Goal: Task Accomplishment & Management: Complete application form

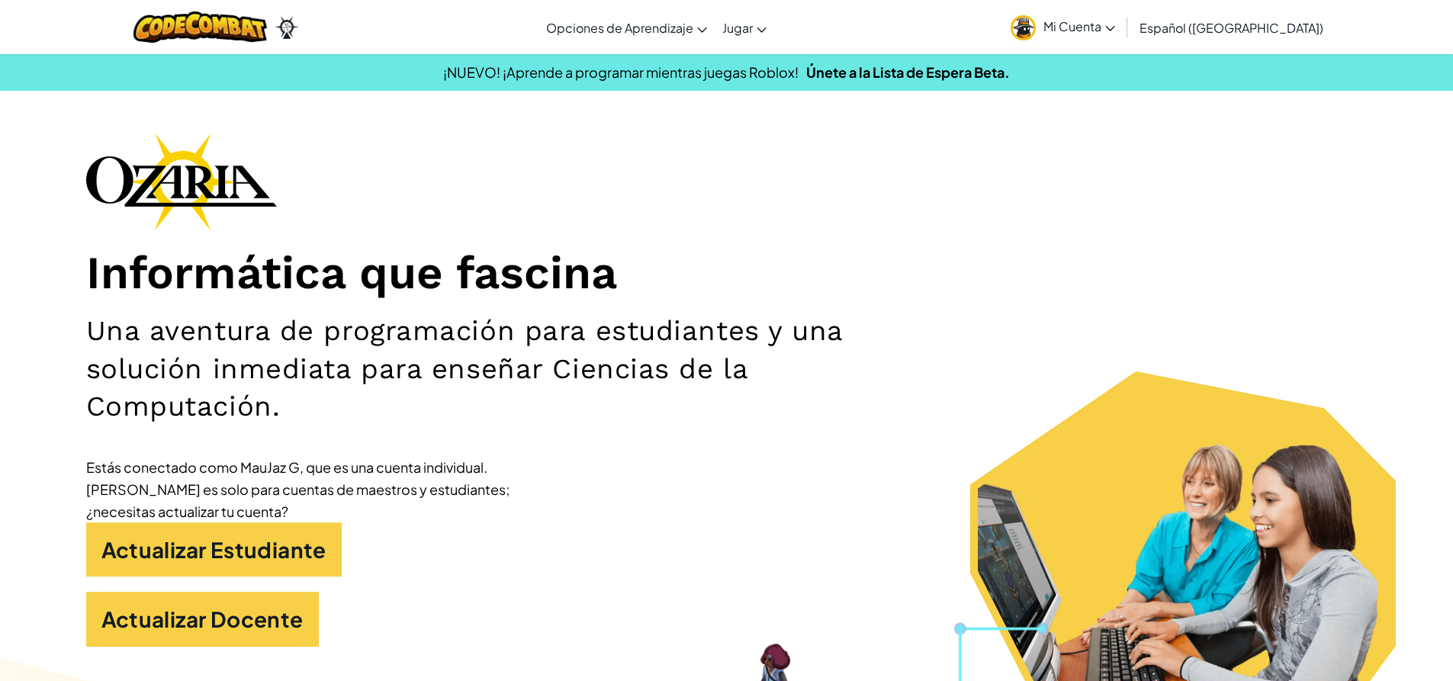
click at [1096, 40] on link "Mi Cuenta" at bounding box center [1063, 27] width 120 height 48
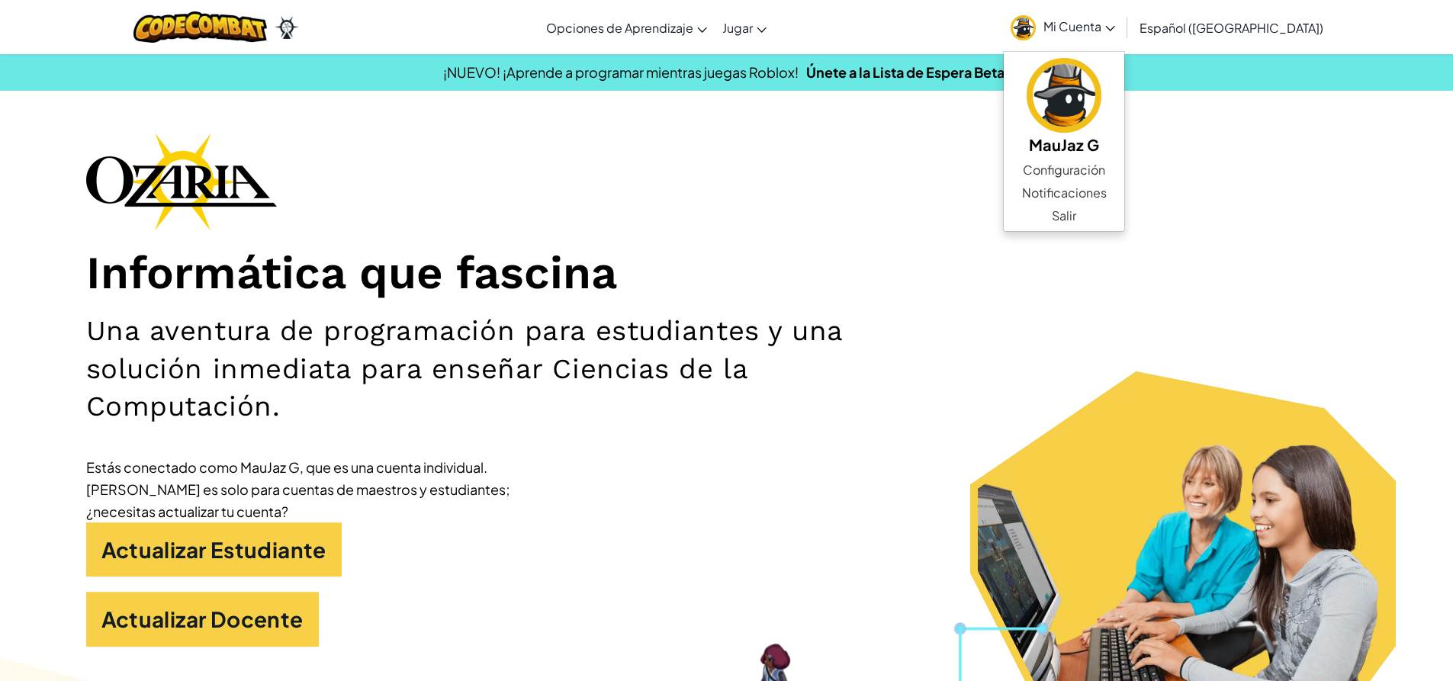
click at [800, 252] on h1 "Informática que fascina" at bounding box center [726, 274] width 1281 height 56
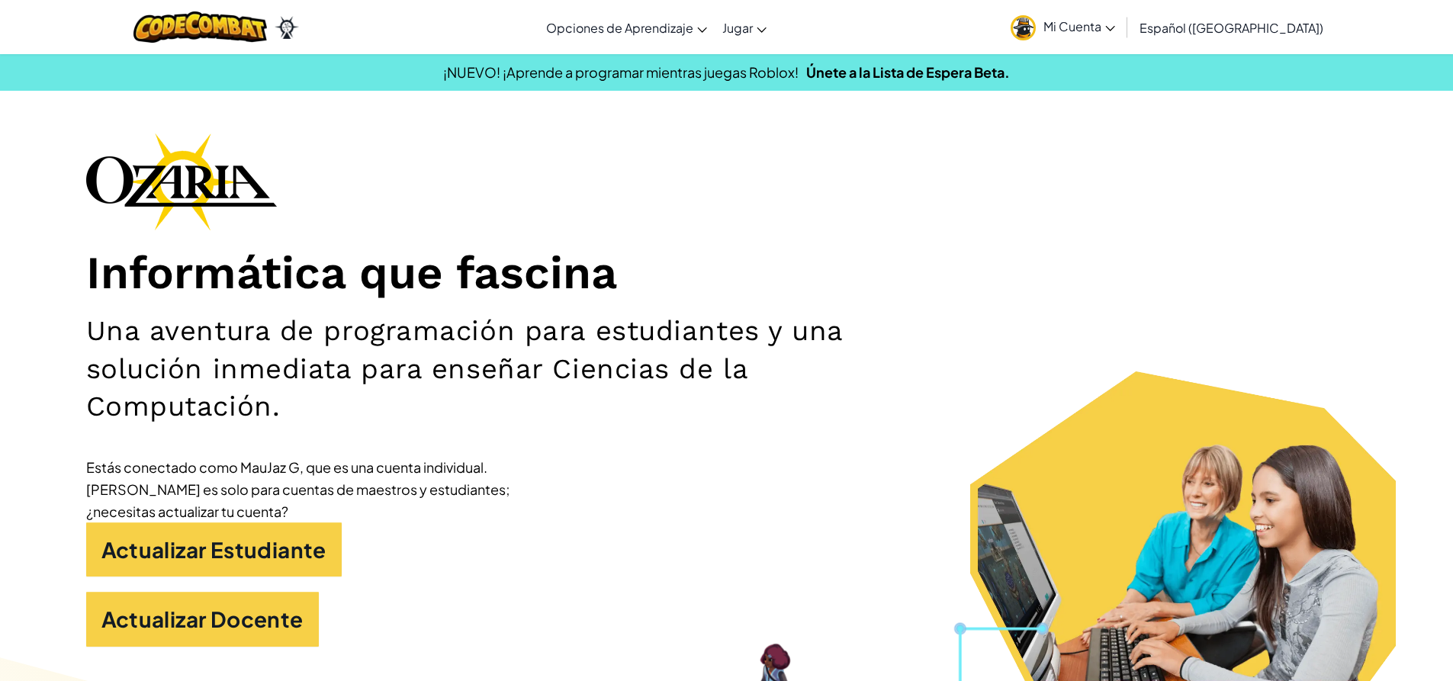
click at [862, 300] on h1 "Informática que fascina" at bounding box center [726, 274] width 1281 height 56
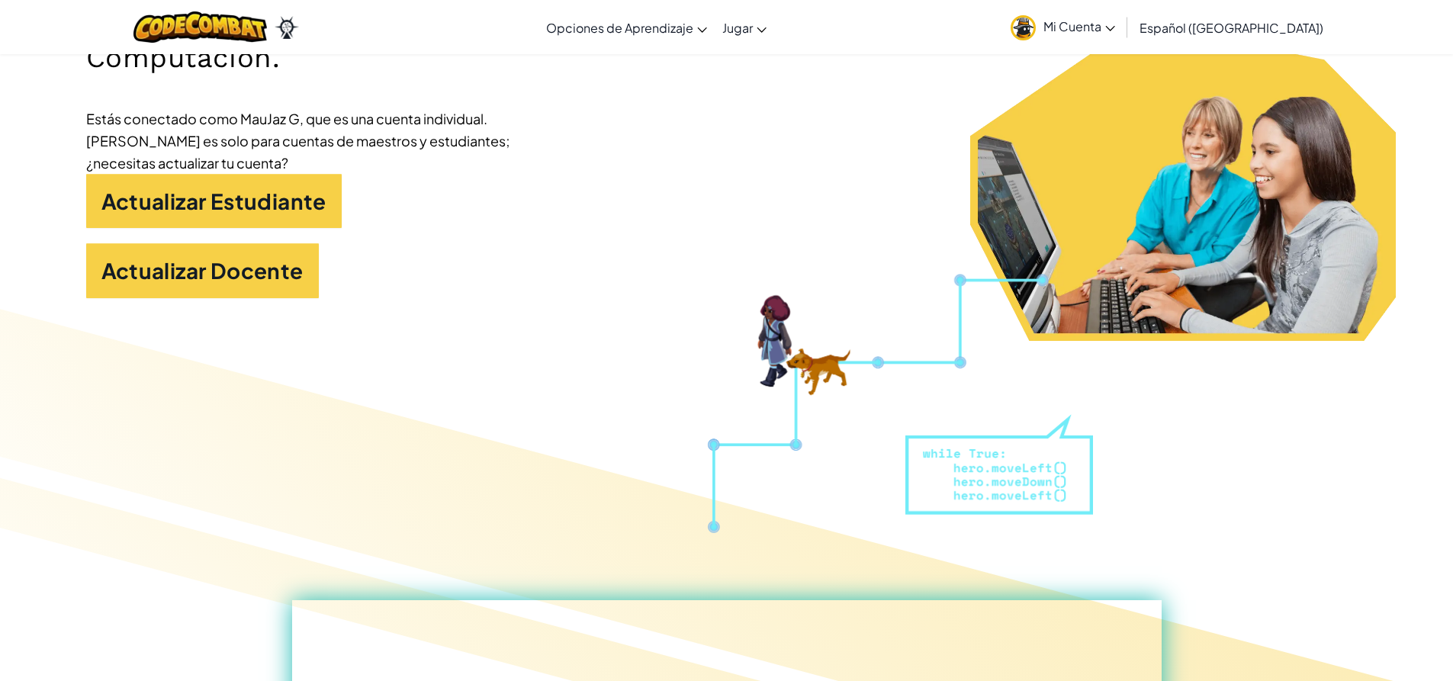
scroll to position [381, 0]
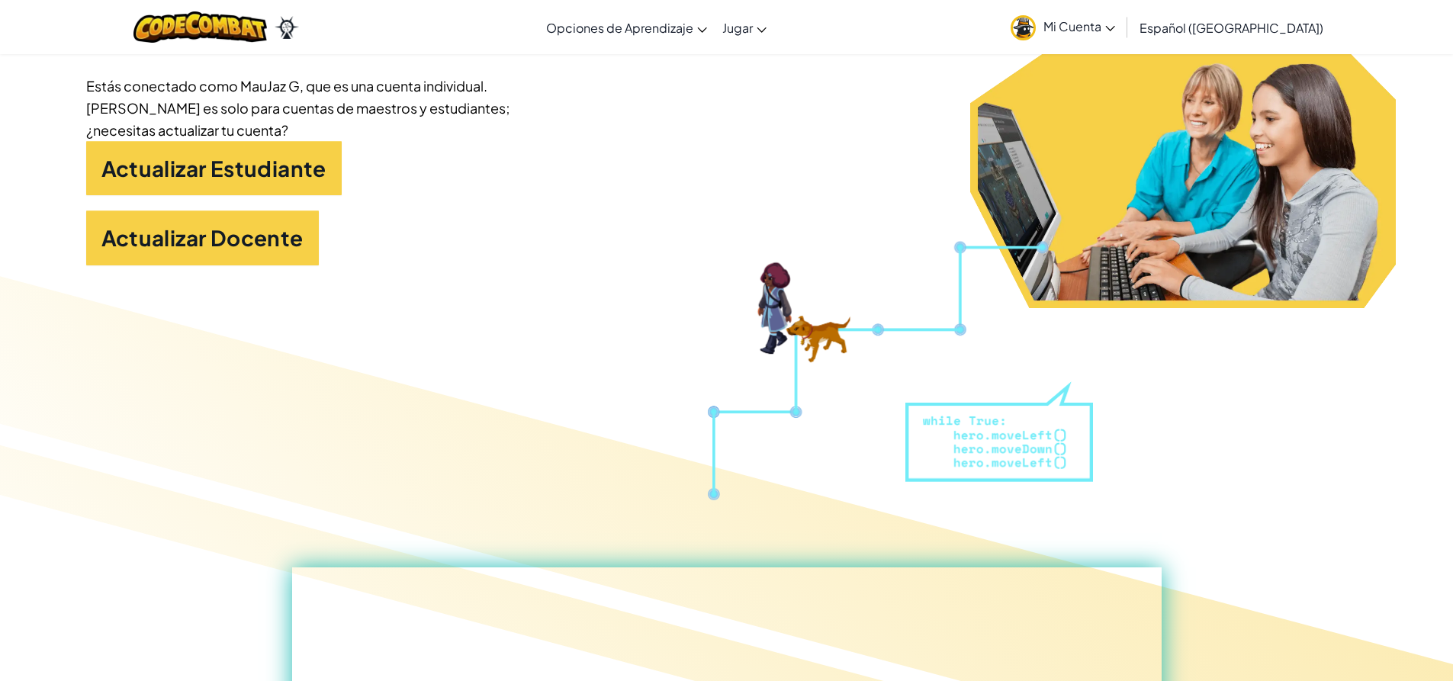
click at [1080, 38] on link "Mi Cuenta" at bounding box center [1063, 27] width 120 height 48
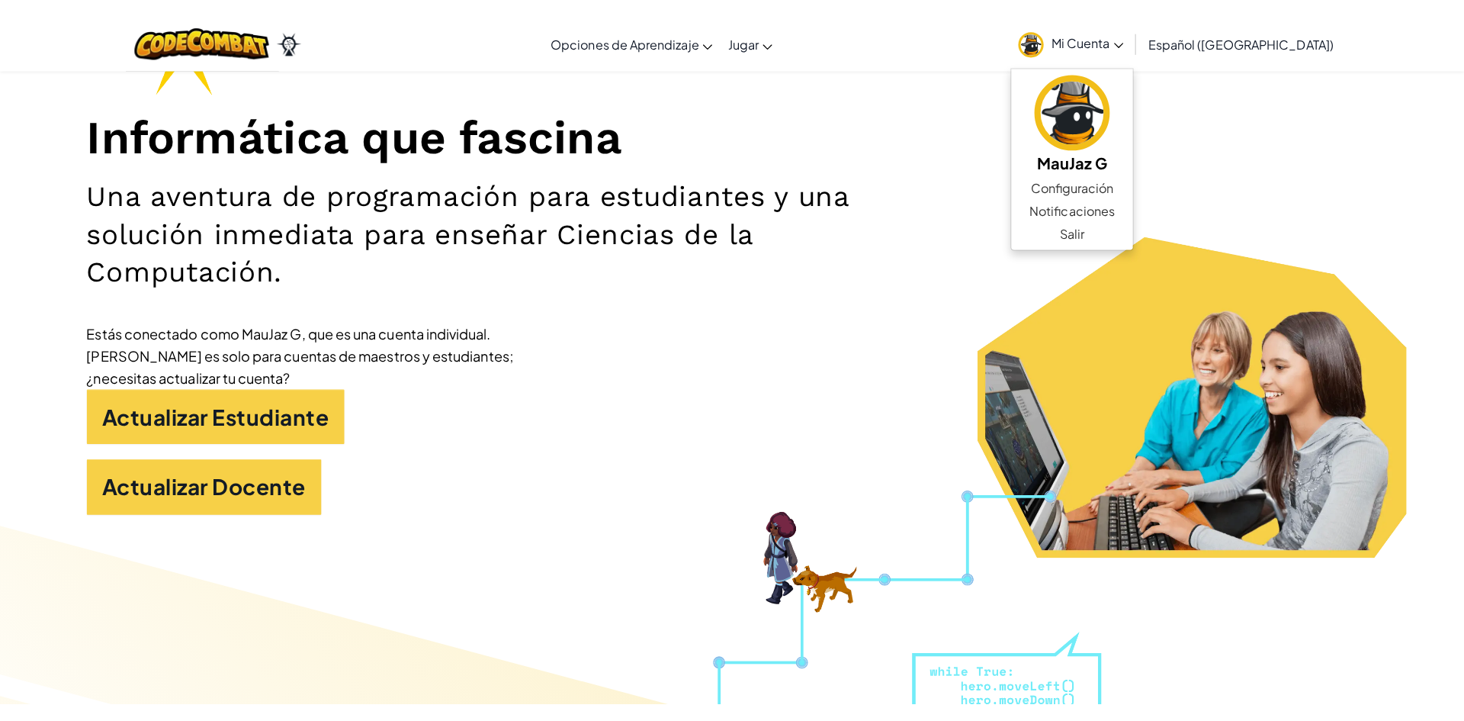
scroll to position [0, 0]
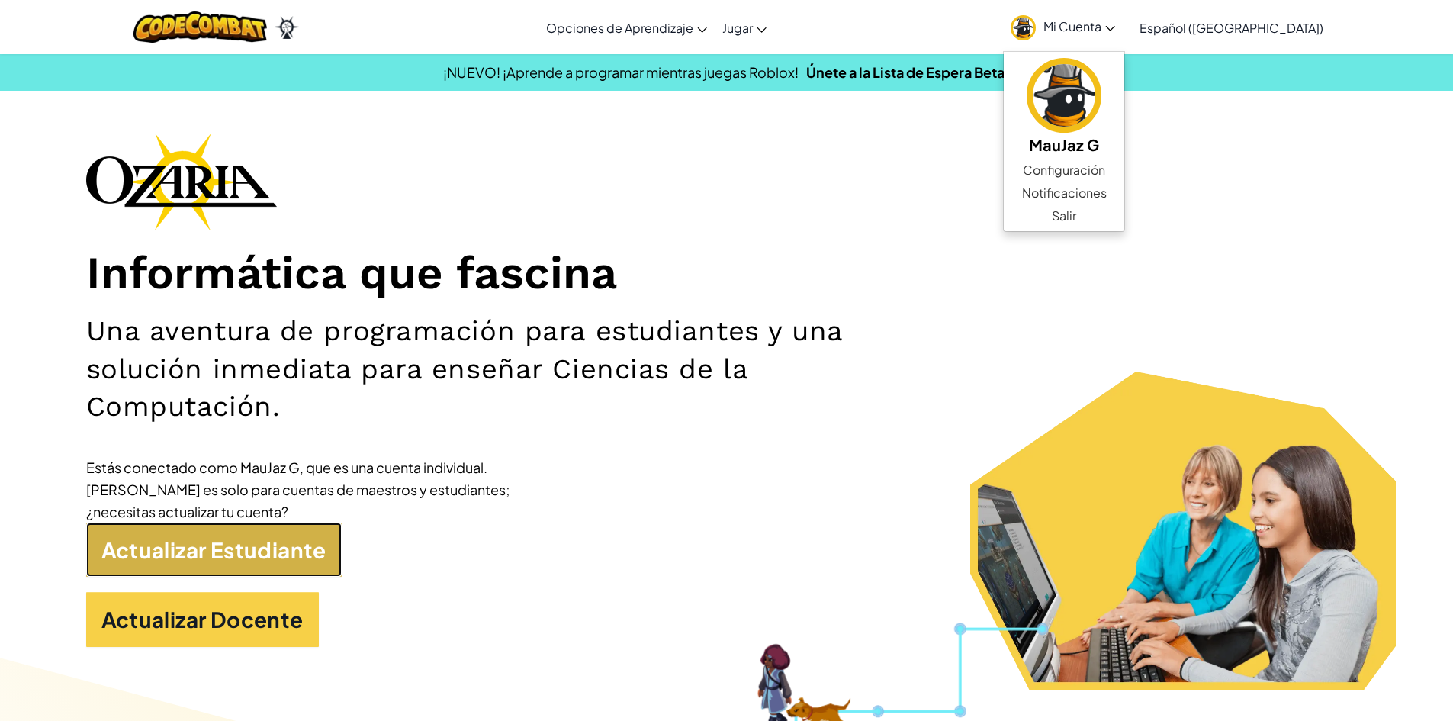
click at [231, 551] on link "Actualizar Estudiante" at bounding box center [213, 549] width 255 height 55
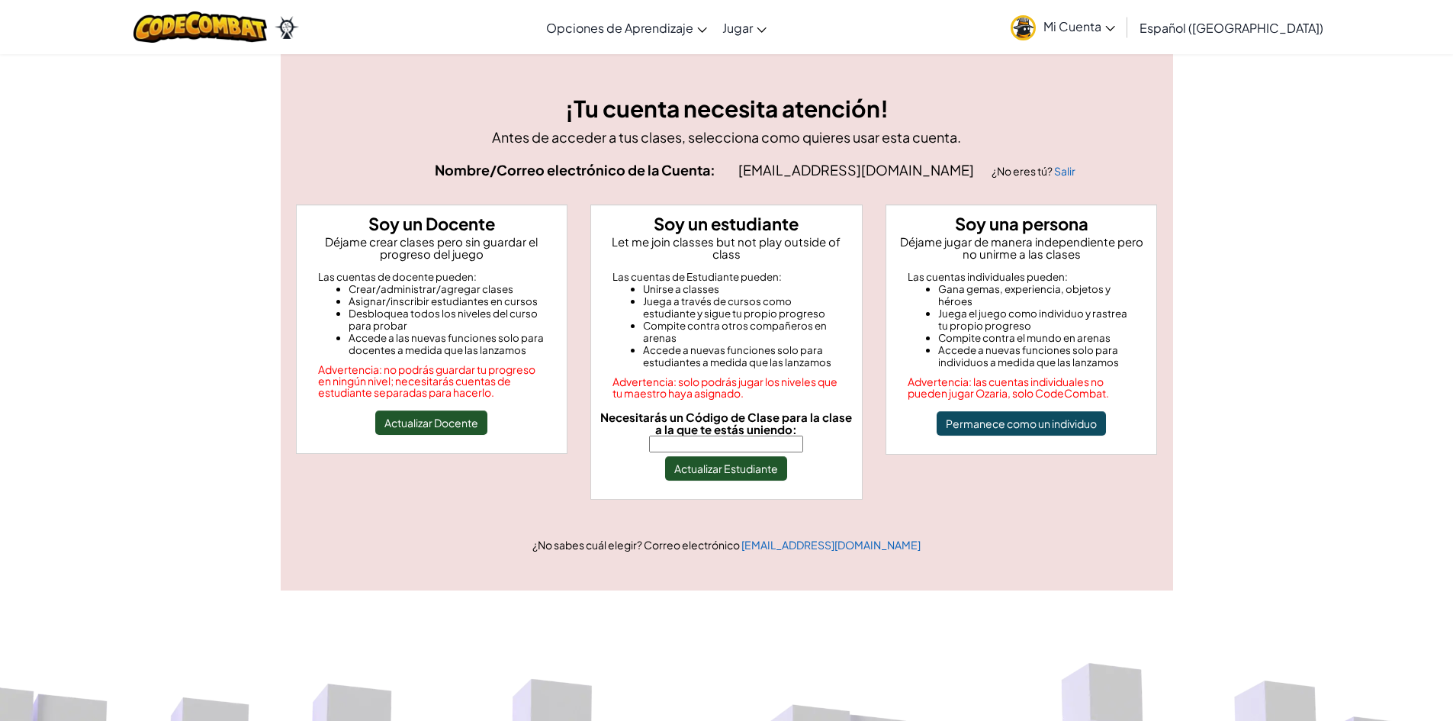
click at [740, 435] on input "Necesitarás un Código de Clase para la clase a la que te estás uniendo:" at bounding box center [726, 443] width 154 height 17
type input "HelpEggNight"
click at [729, 459] on button "Actualizar Estudiante" at bounding box center [726, 468] width 122 height 24
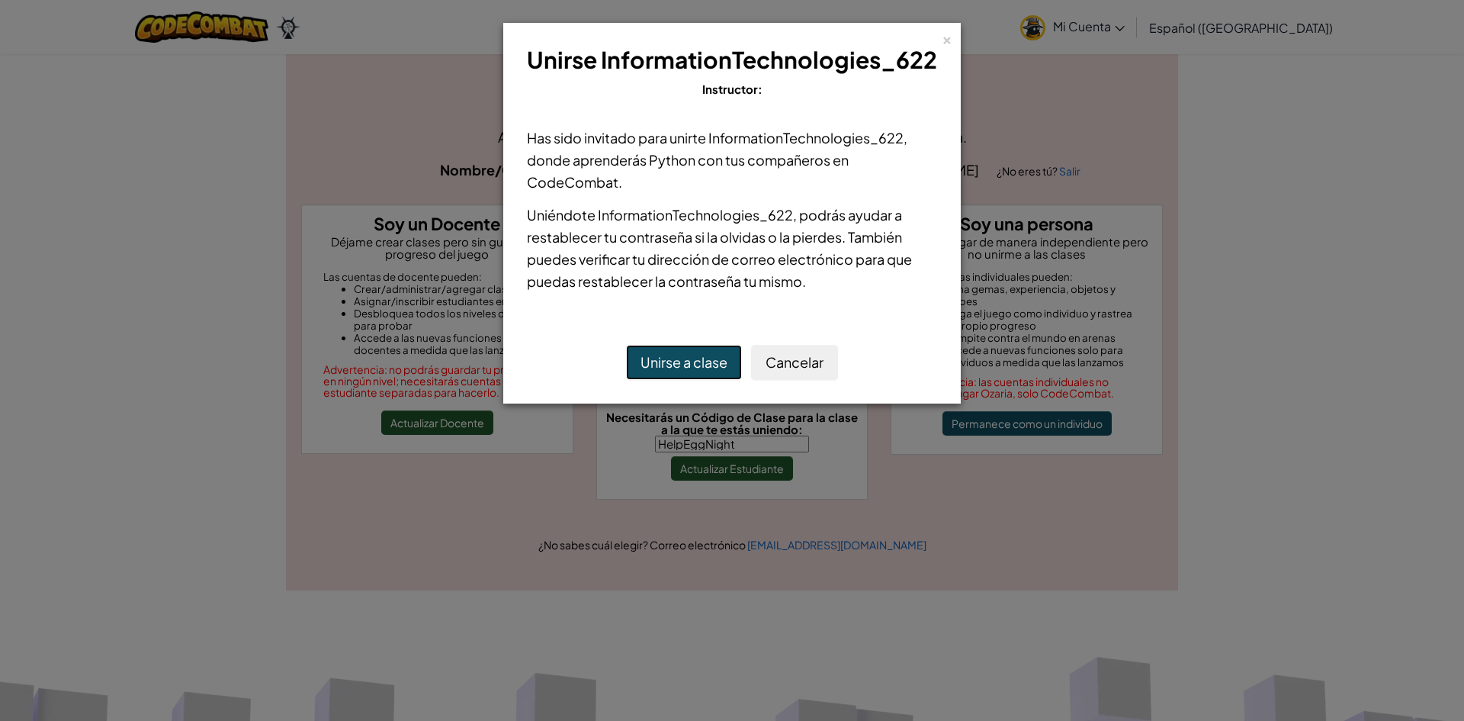
click at [696, 361] on button "Unirse a clase" at bounding box center [684, 362] width 116 height 35
click at [706, 364] on button "Unirse a clase" at bounding box center [684, 362] width 116 height 35
click at [670, 368] on button "Unirse a clase" at bounding box center [684, 362] width 116 height 35
click at [626, 345] on button "Unirse a clase" at bounding box center [684, 362] width 116 height 35
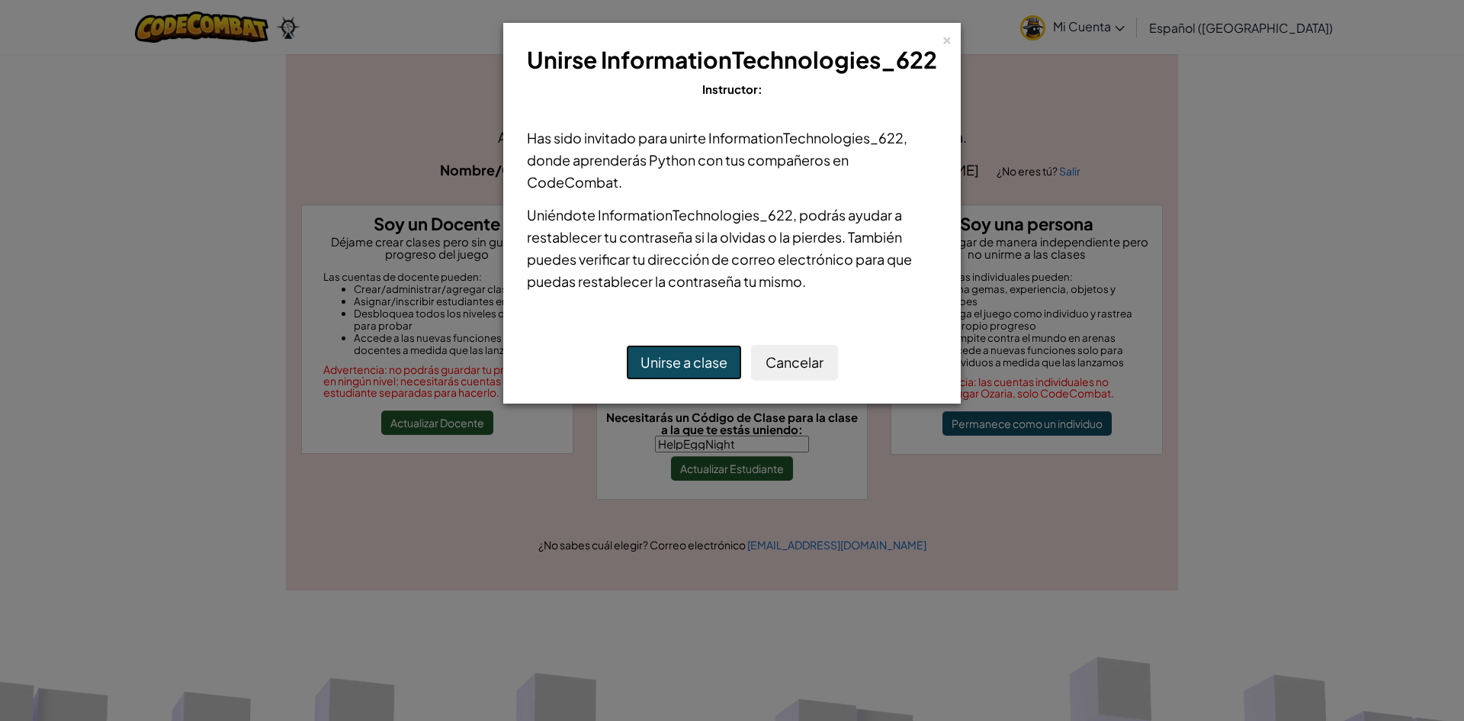
click at [626, 345] on button "Unirse a clase" at bounding box center [684, 362] width 116 height 35
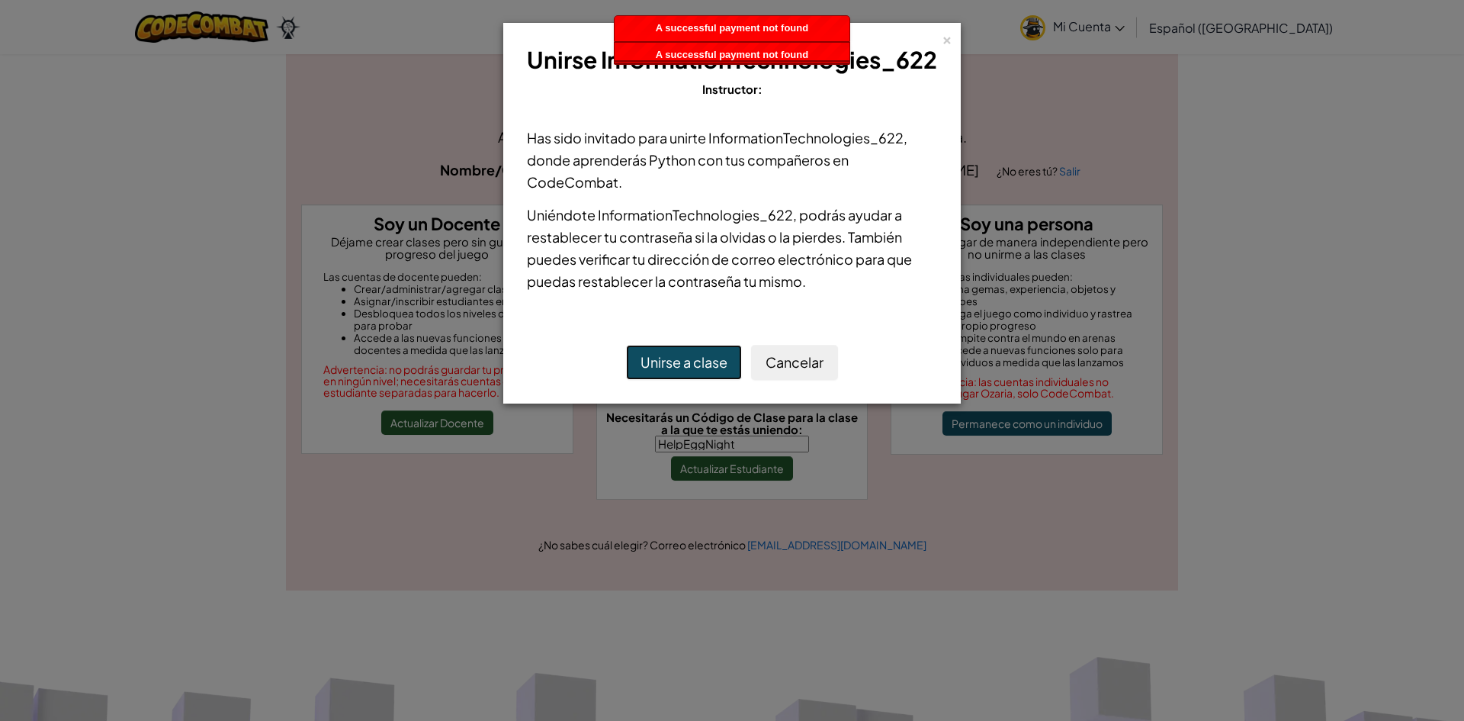
click at [626, 345] on button "Unirse a clase" at bounding box center [684, 362] width 116 height 35
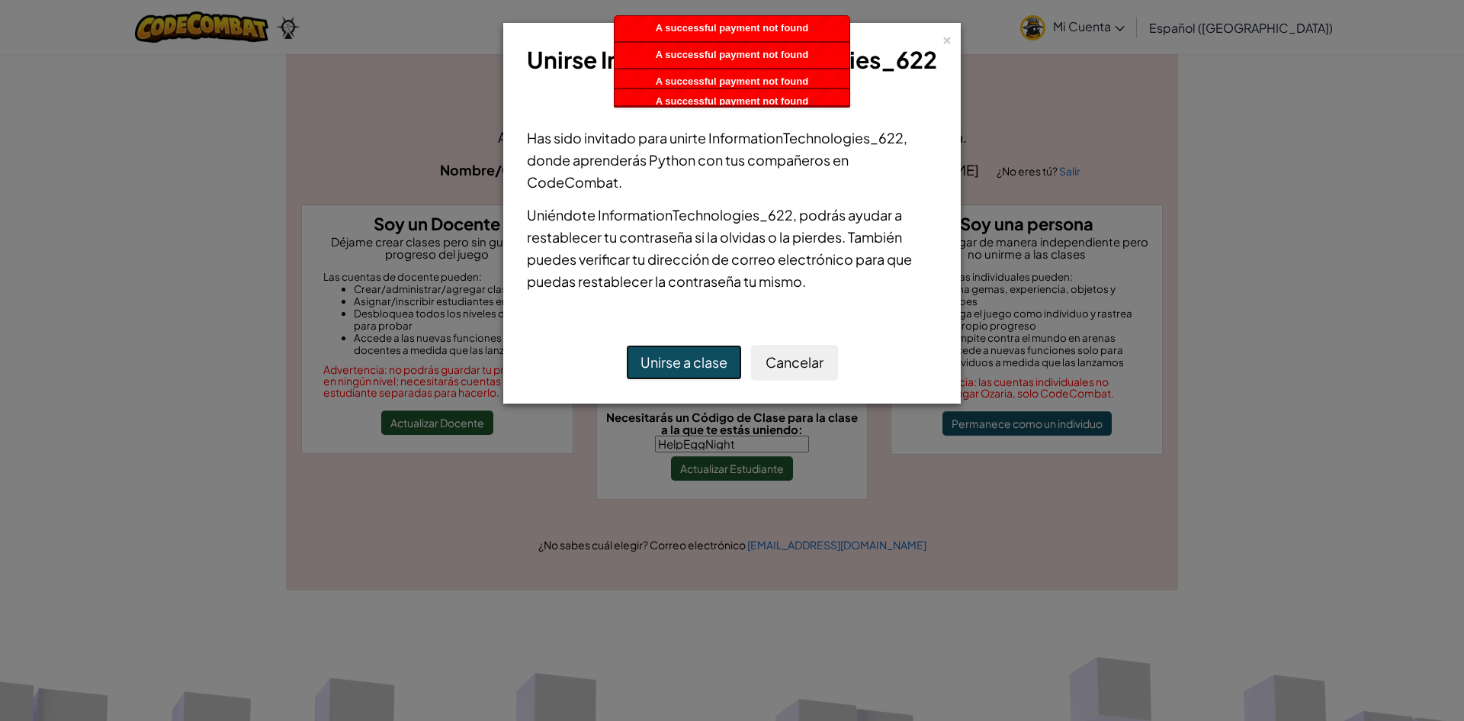
click at [626, 345] on button "Unirse a clase" at bounding box center [684, 362] width 116 height 35
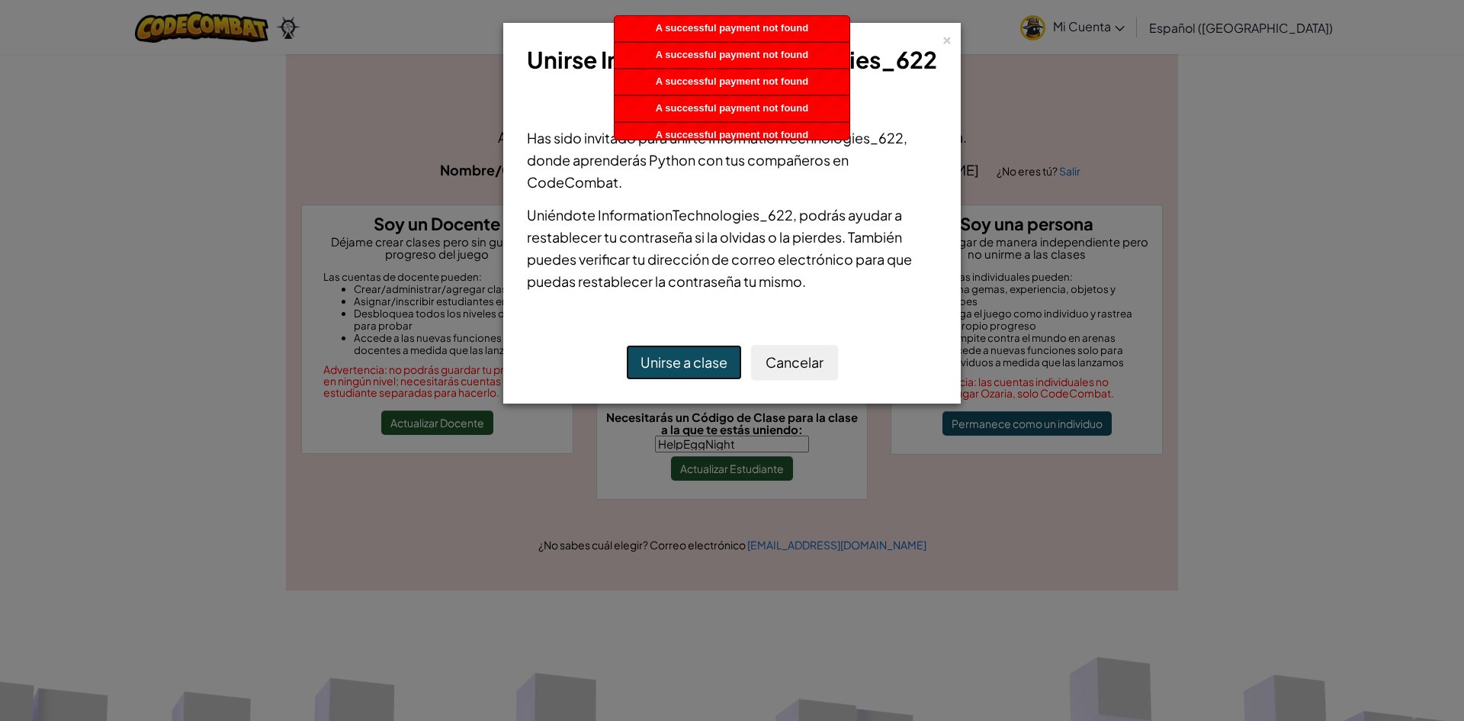
click at [626, 345] on button "Unirse a clase" at bounding box center [684, 362] width 116 height 35
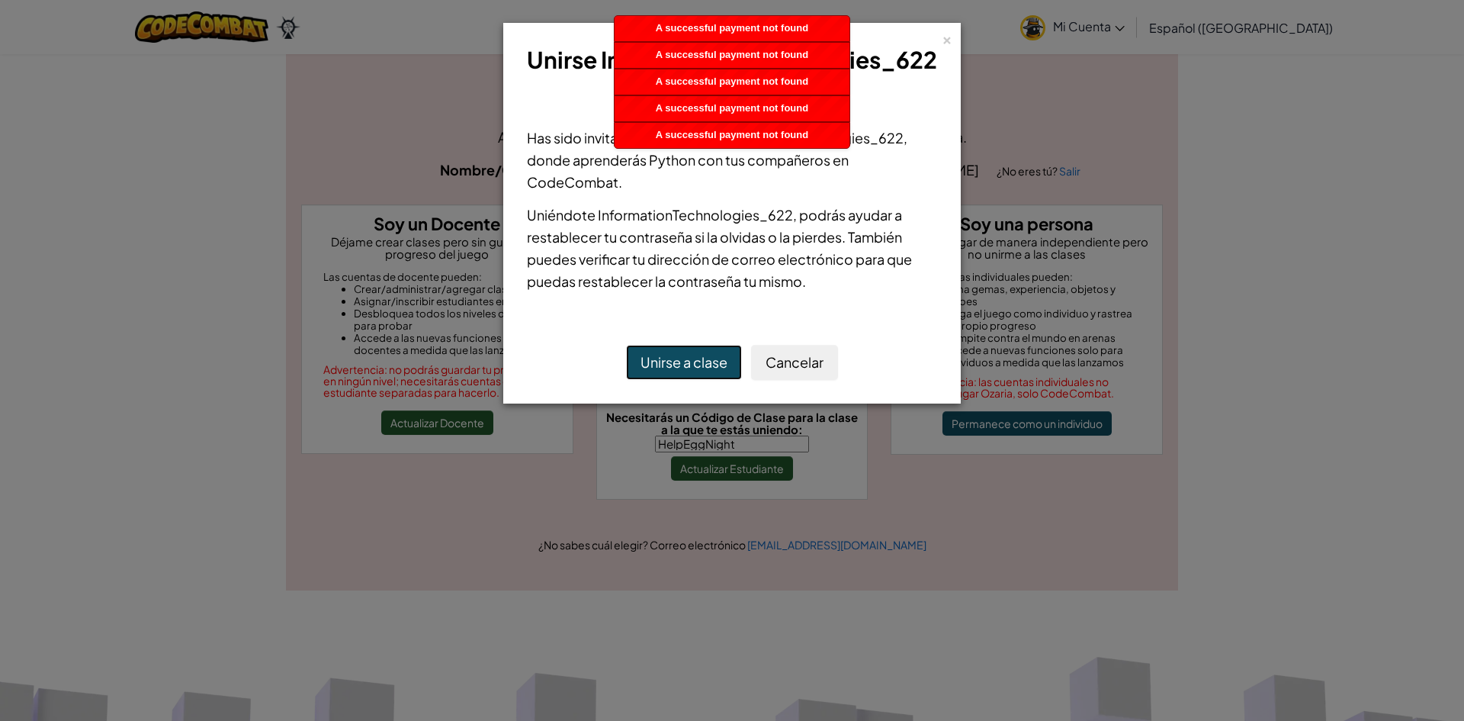
click at [626, 345] on button "Unirse a clase" at bounding box center [684, 362] width 116 height 35
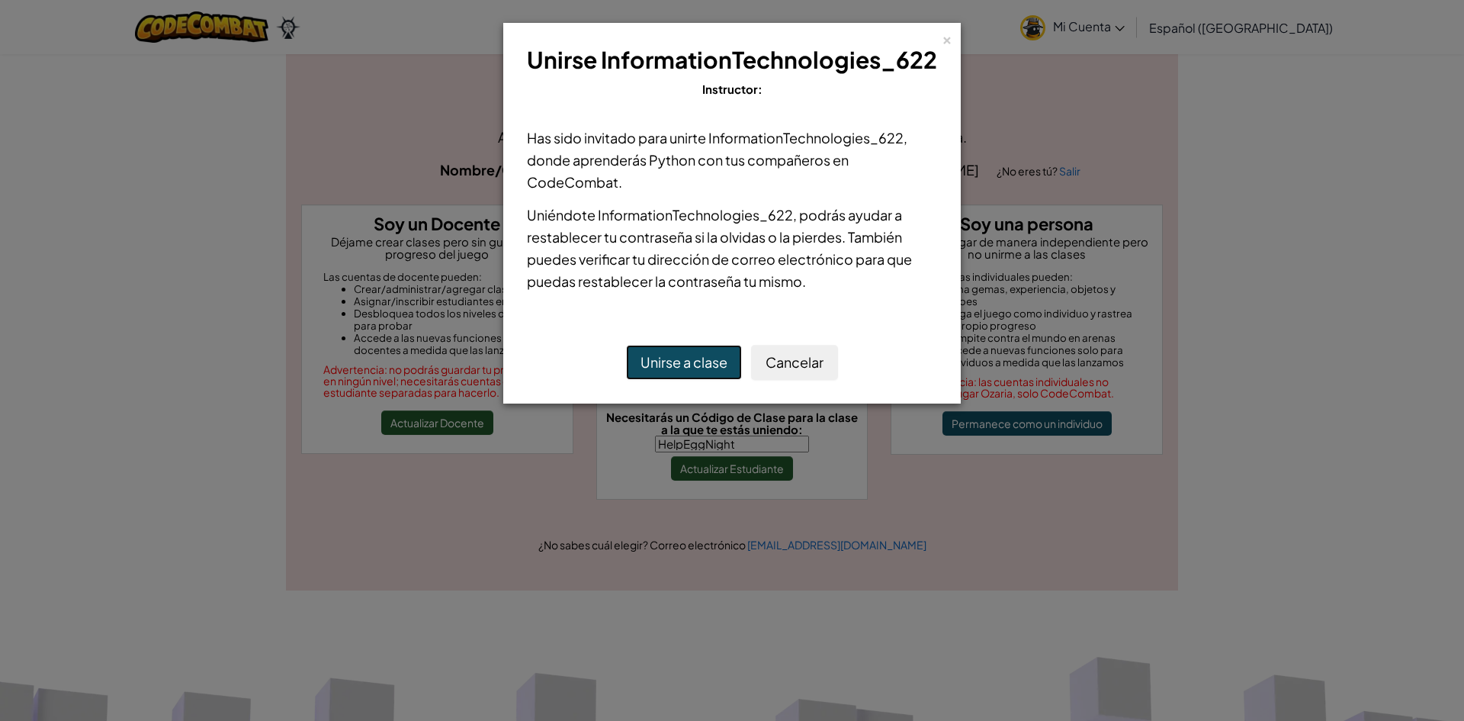
click at [626, 345] on button "Unirse a clase" at bounding box center [684, 362] width 116 height 35
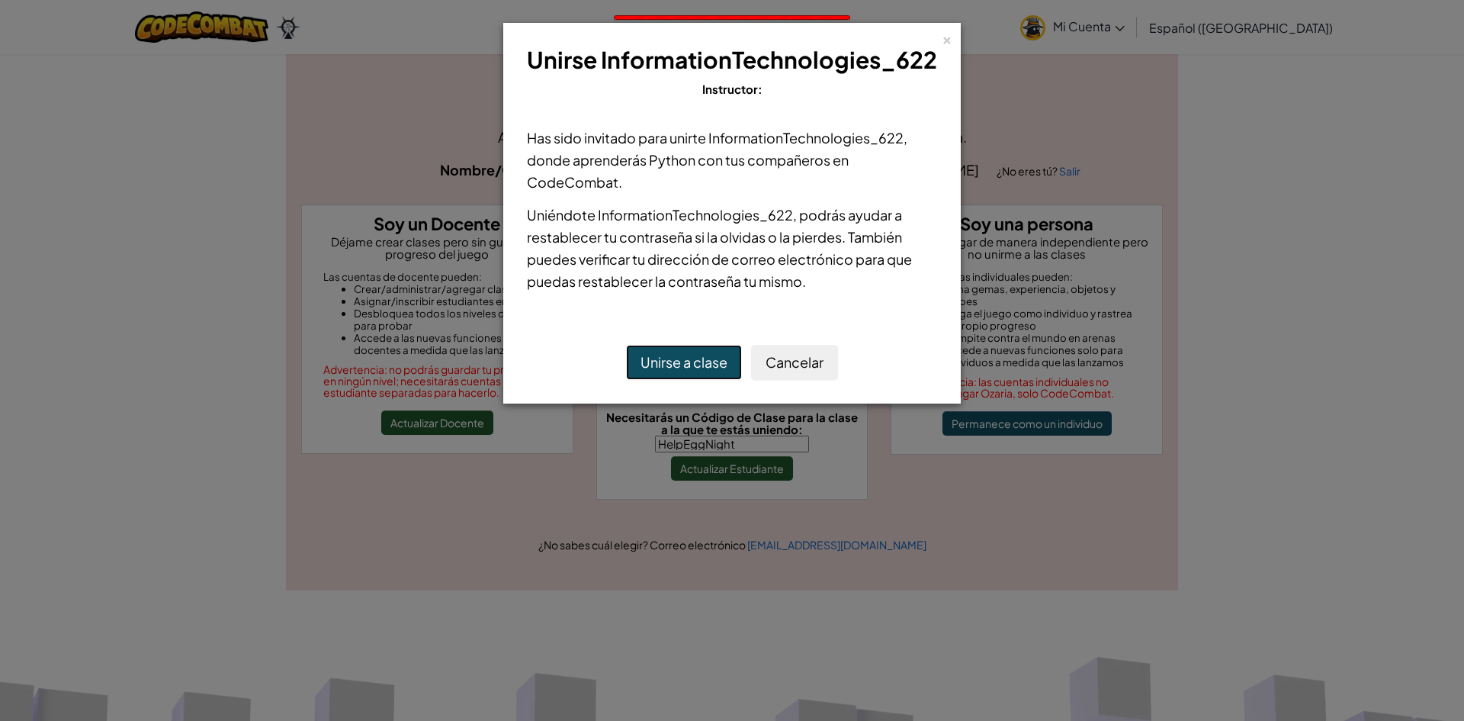
click at [626, 345] on button "Unirse a clase" at bounding box center [684, 362] width 116 height 35
